Goal: Complete application form

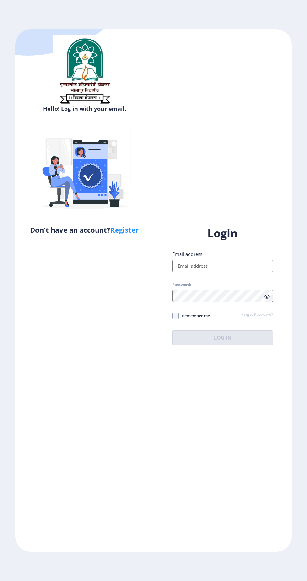
click at [237, 272] on input "Email address:" at bounding box center [223, 265] width 101 height 13
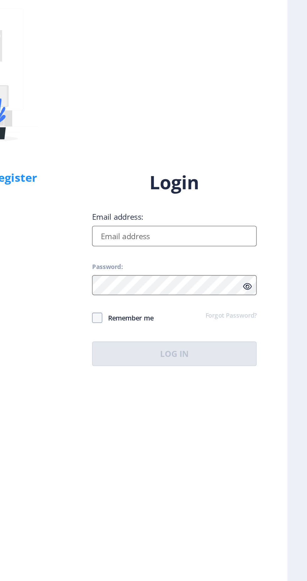
type input "[EMAIL_ADDRESS][DOMAIN_NAME]"
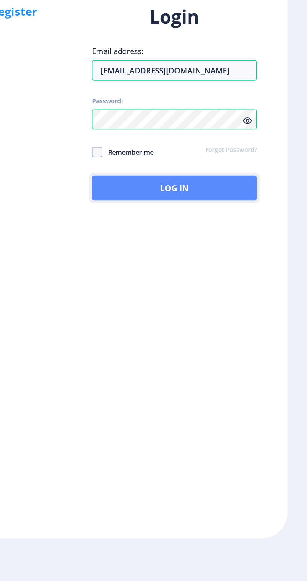
click at [244, 345] on button "Log In" at bounding box center [223, 337] width 101 height 15
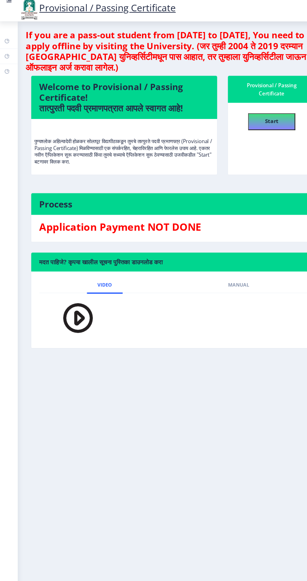
click at [134, 206] on nb-card-body "Application Payment NOT DONE" at bounding box center [162, 216] width 265 height 25
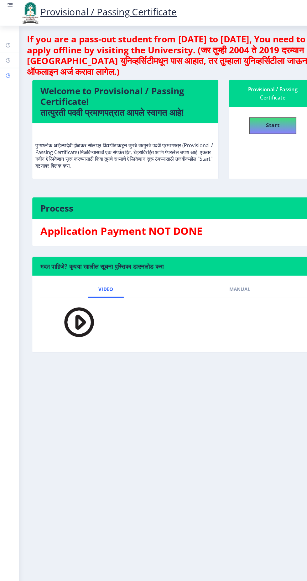
click at [8, 70] on rect at bounding box center [7, 70] width 5 height 5
select select
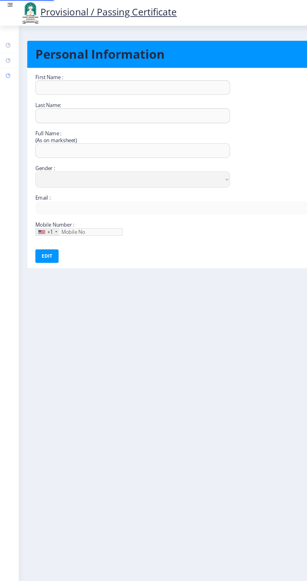
type input "[PERSON_NAME]"
type input "Pawar"
type input "Pawar [PERSON_NAME]"
select select "[DEMOGRAPHIC_DATA]"
type input "[EMAIL_ADDRESS][DOMAIN_NAME]"
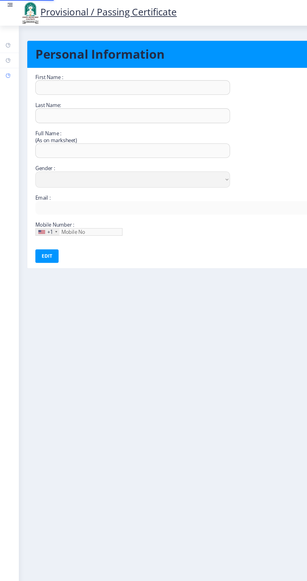
type input "9112612532"
click at [9, 56] on rect at bounding box center [7, 56] width 5 height 5
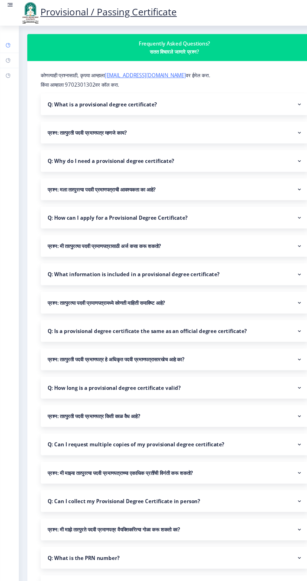
click at [8, 42] on rect at bounding box center [7, 42] width 5 height 5
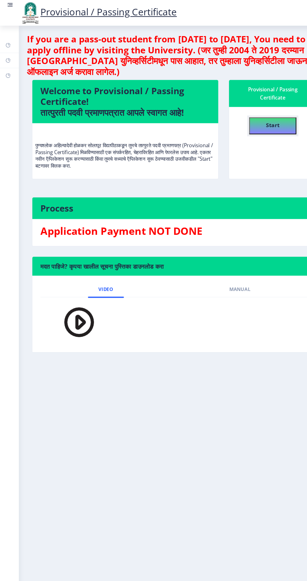
click at [247, 122] on button "Start" at bounding box center [254, 117] width 44 height 16
select select
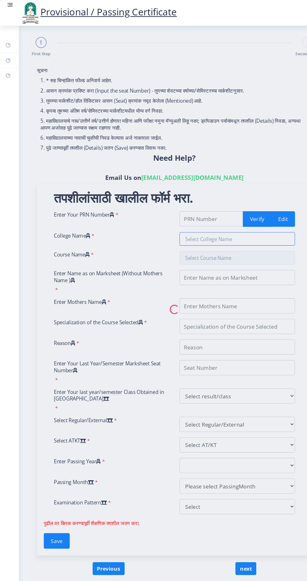
type input "2020032500146234"
type input "Dalit Mitra Kadam Guruji [PERSON_NAME] Mahavidyalaya, [GEOGRAPHIC_DATA]"
type input "Bachelor of Science"
type input "Pawar [PERSON_NAME]"
type input "Vandana"
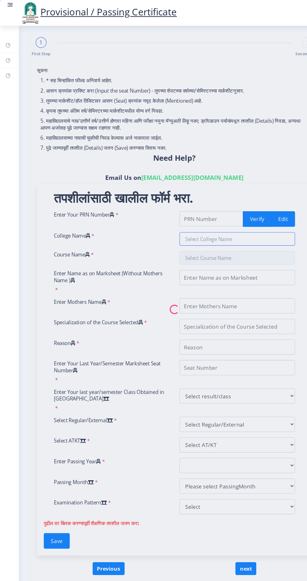
type input "Chemistry"
type input "For Documentation Purpose"
type input "861100"
select select "Grade F"
select select "Regular"
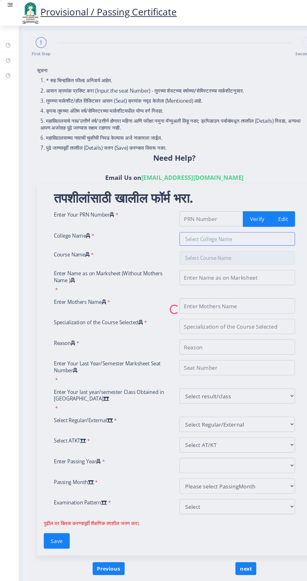
select select "ATKT"
select select "2024"
select select "October"
select select "Yearly"
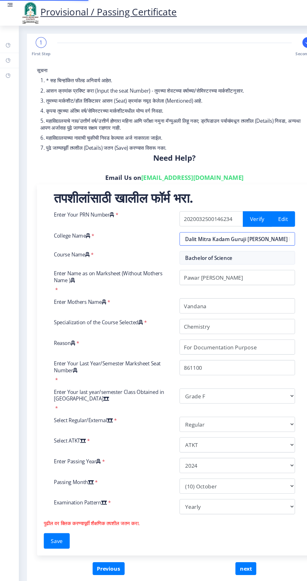
scroll to position [0, 49]
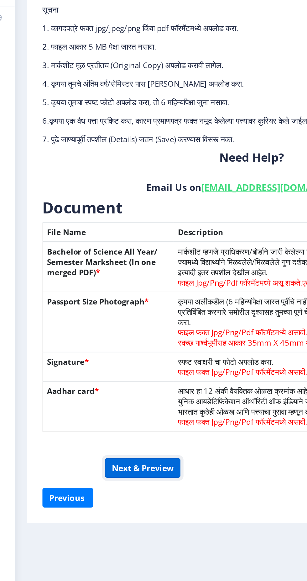
click at [108, 346] on button "Next & Preview" at bounding box center [96, 345] width 46 height 12
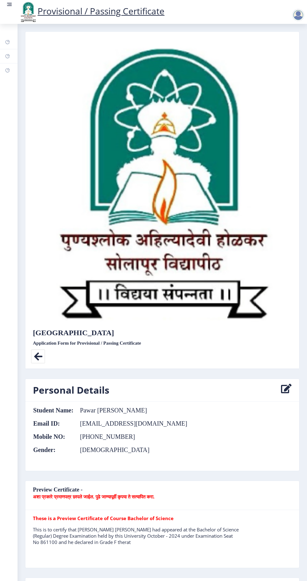
select select
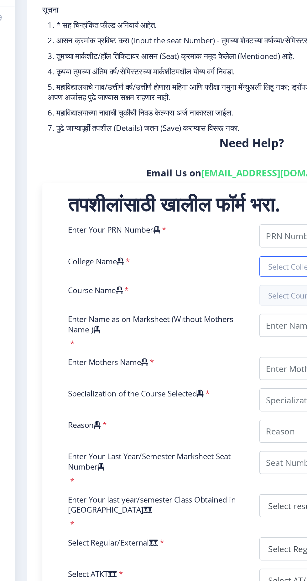
type input "2020032500146234"
type input "Dalit Mitra Kadam Guruji [PERSON_NAME] Mahavidyalaya, [GEOGRAPHIC_DATA]"
type input "Bachelor of Science"
type input "Pawar [PERSON_NAME]"
type input "Vandana"
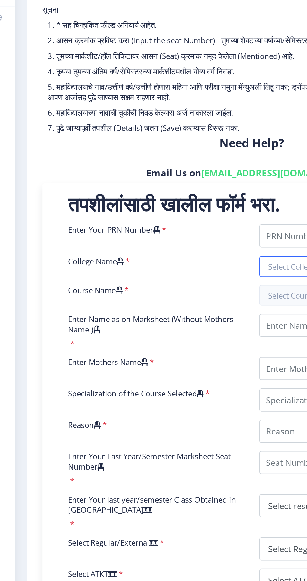
type input "Chemistry"
type input "For Documentation Purpose"
type input "861100"
select select "Grade F"
select select "Regular"
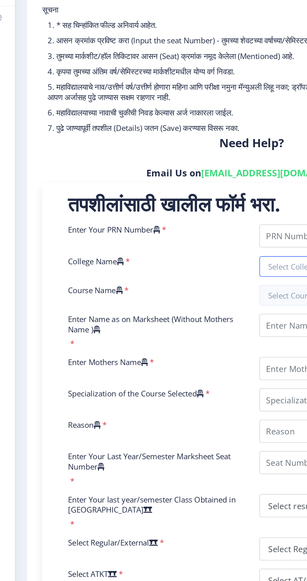
select select "ATKT"
select select "2024"
select select "October"
select select "Yearly"
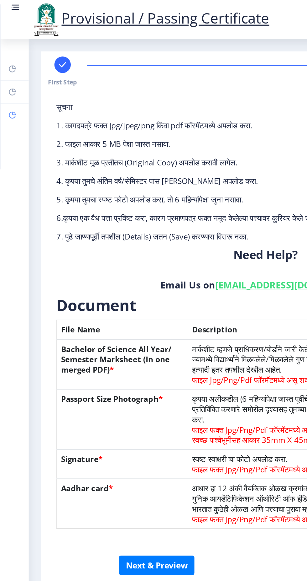
click at [10, 74] on link "Profile" at bounding box center [9, 70] width 18 height 14
select select
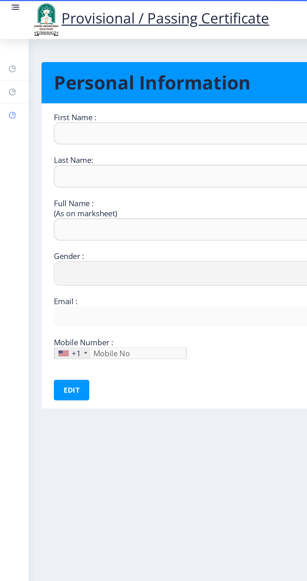
type input "[PERSON_NAME]"
type input "Pawar"
type input "Pawar [PERSON_NAME]"
select select "[DEMOGRAPHIC_DATA]"
type input "[EMAIL_ADDRESS][DOMAIN_NAME]"
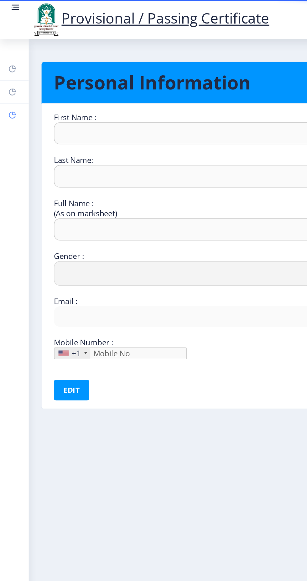
type input "9112612532"
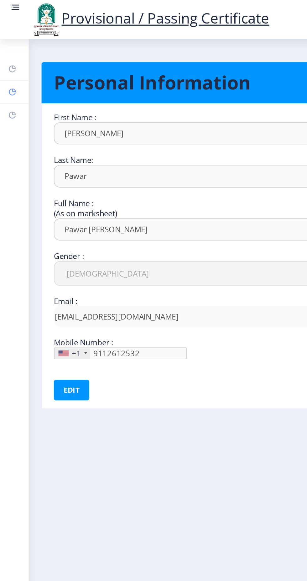
click at [10, 58] on rect at bounding box center [7, 56] width 5 height 5
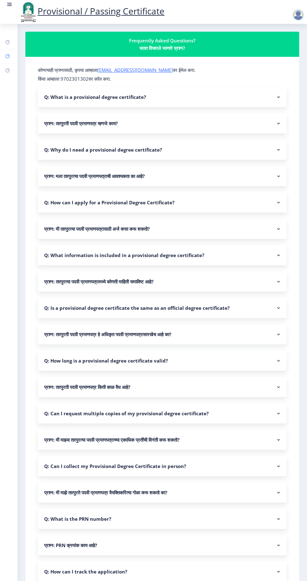
scroll to position [136, 0]
